Goal: Task Accomplishment & Management: Manage account settings

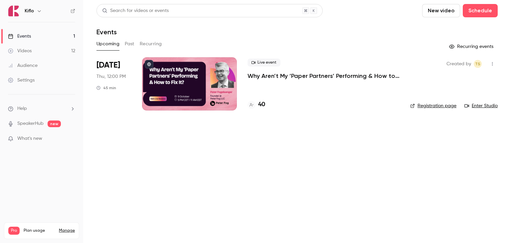
click at [258, 73] on p "Why Aren’t My ‘Paper Partners’ Performing & How to Fix It?" at bounding box center [324, 76] width 152 height 8
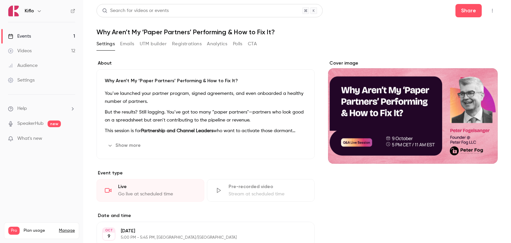
click at [182, 46] on button "Registrations" at bounding box center [187, 44] width 30 height 11
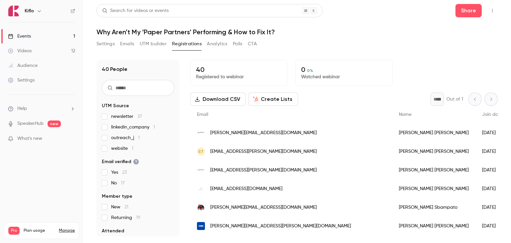
click at [37, 34] on link "Events 1" at bounding box center [41, 36] width 83 height 15
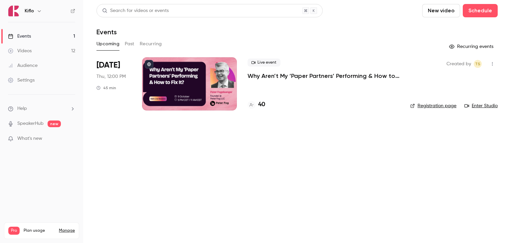
click at [261, 78] on p "Why Aren’t My ‘Paper Partners’ Performing & How to Fix It?" at bounding box center [324, 76] width 152 height 8
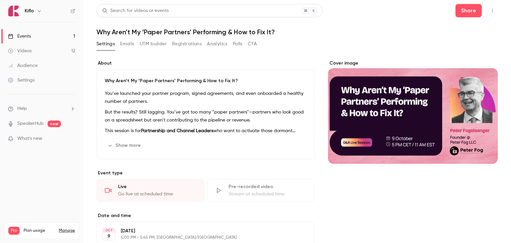
click at [178, 43] on button "Registrations" at bounding box center [187, 44] width 30 height 11
